Goal: Find contact information: Find contact information

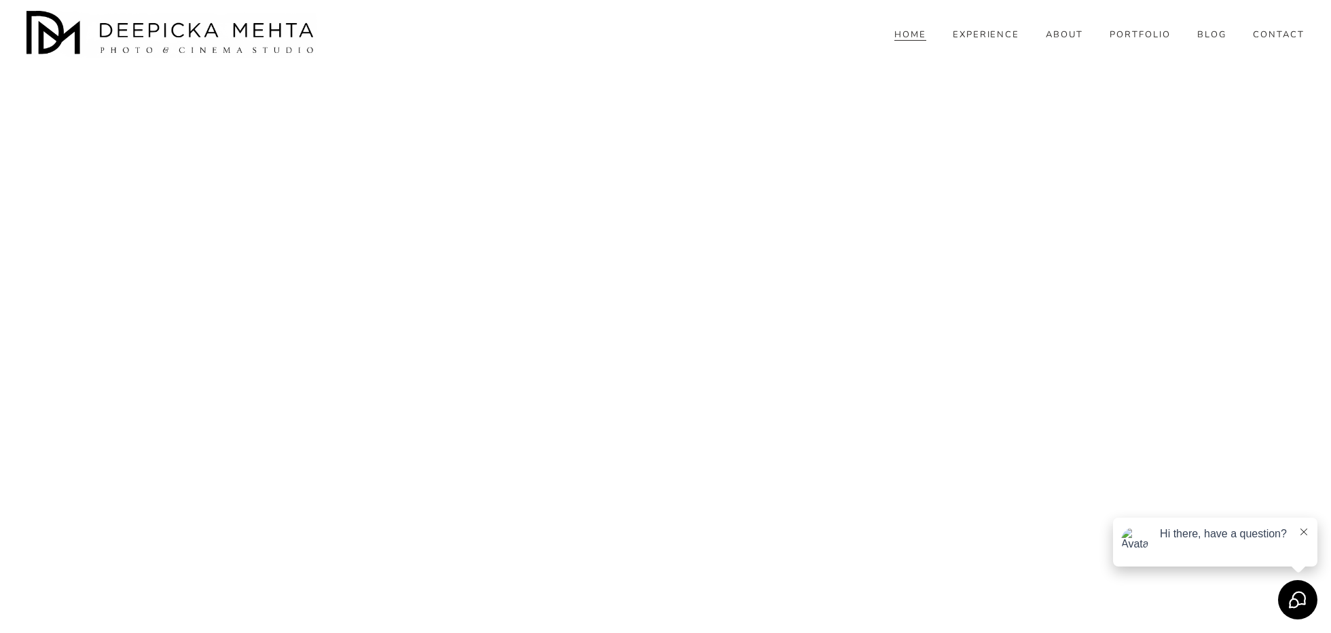
scroll to position [5466, 0]
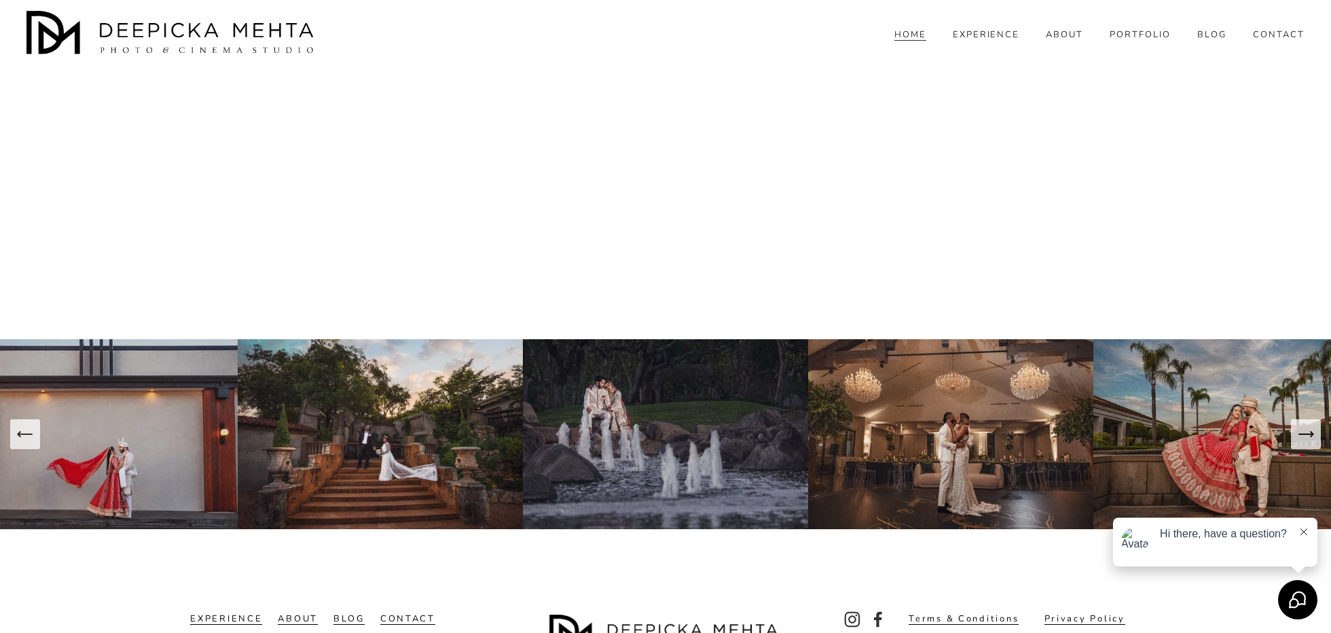
click at [1079, 41] on link "ABOUT" at bounding box center [1064, 35] width 37 height 12
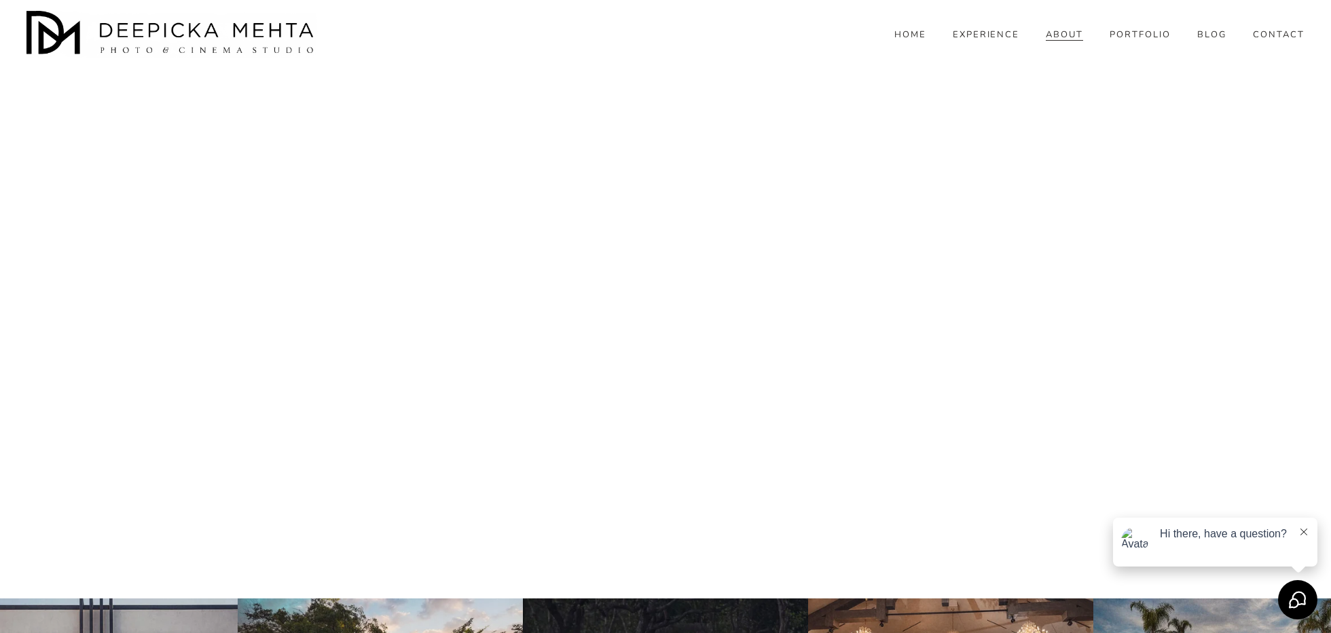
scroll to position [4731, 0]
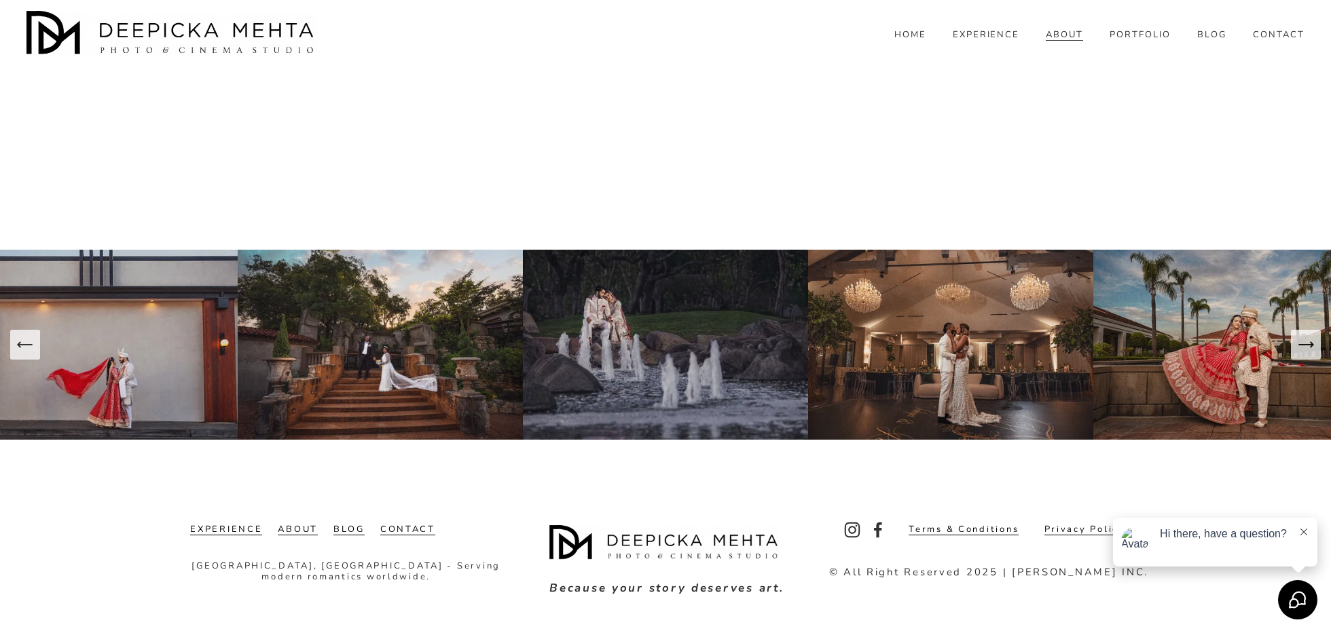
click at [409, 525] on link "CONTACT" at bounding box center [407, 530] width 55 height 11
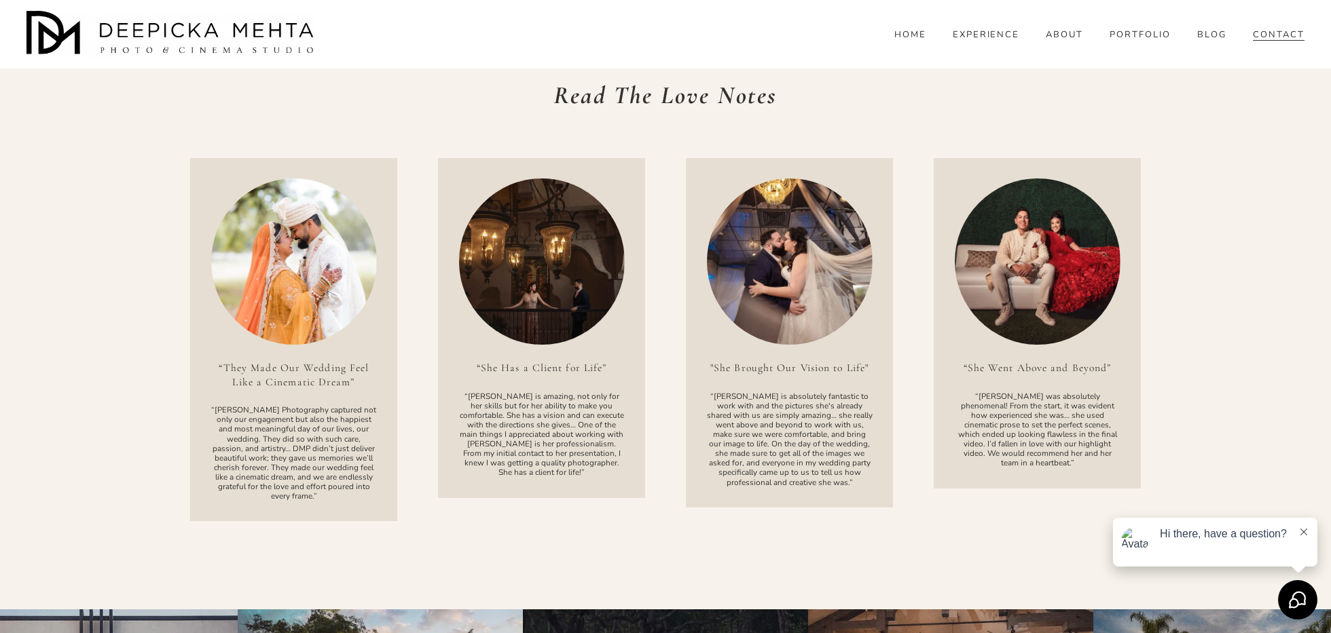
scroll to position [1818, 0]
